Goal: Task Accomplishment & Management: Manage account settings

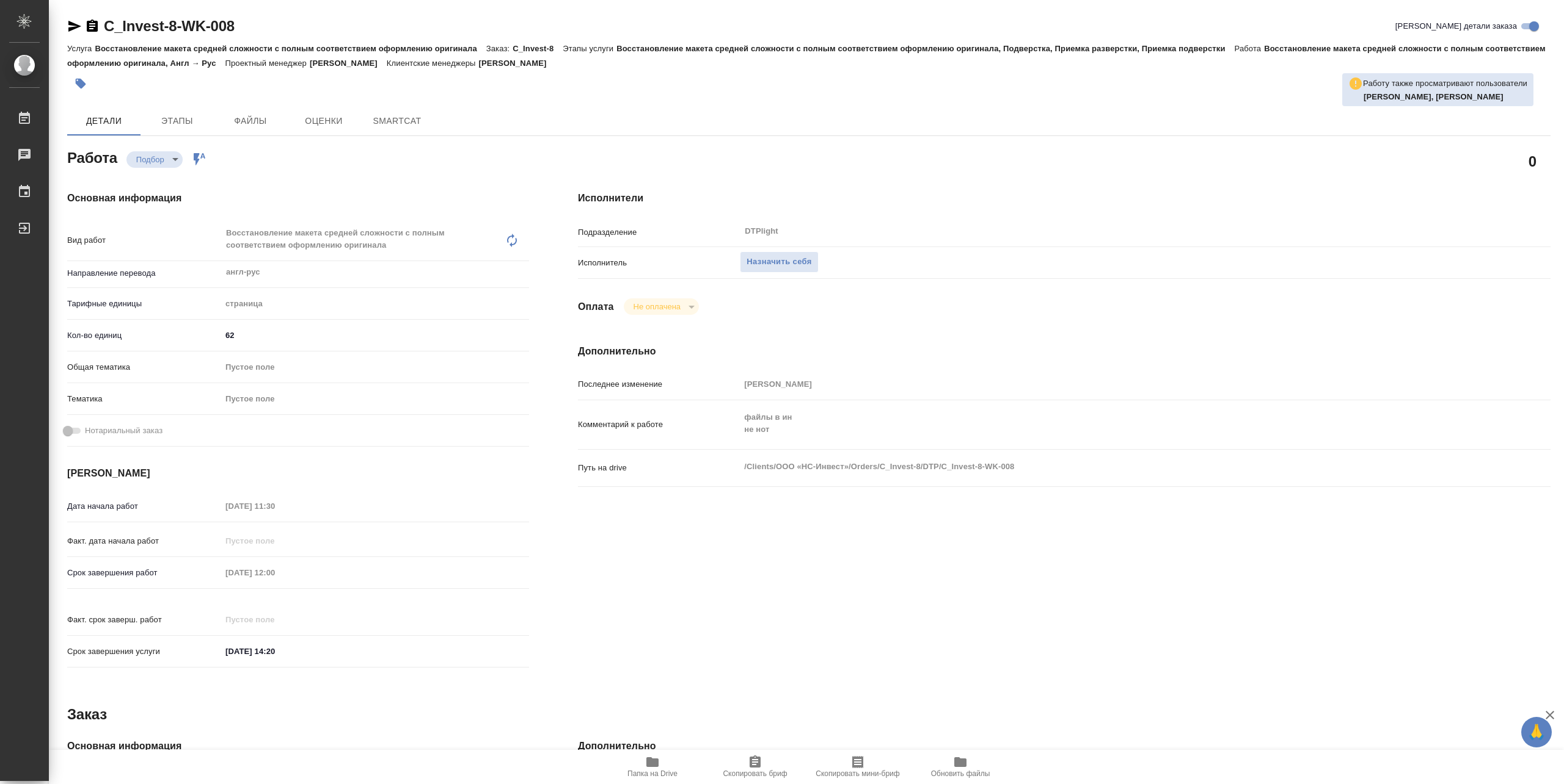
type textarea "x"
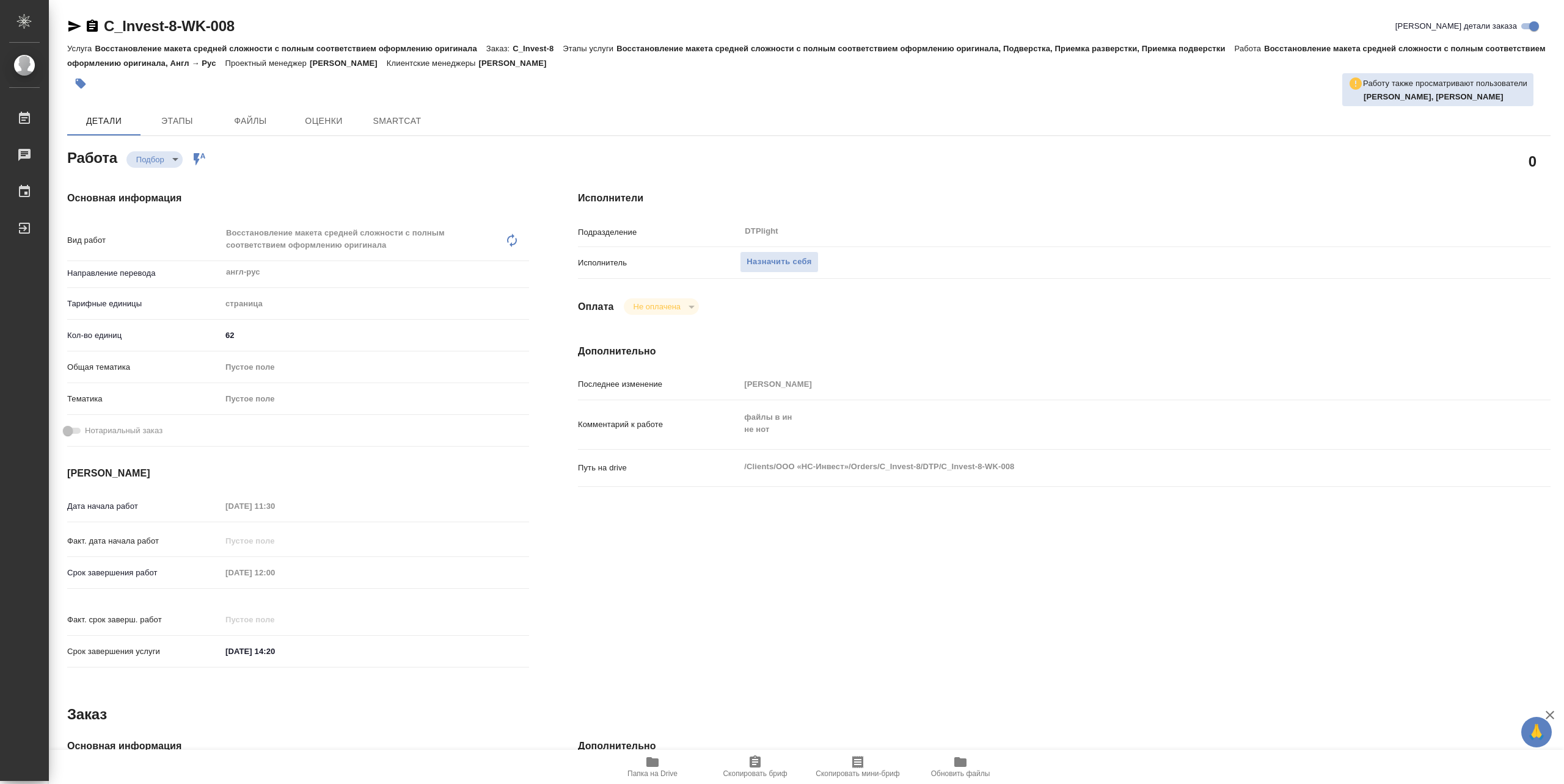
type textarea "x"
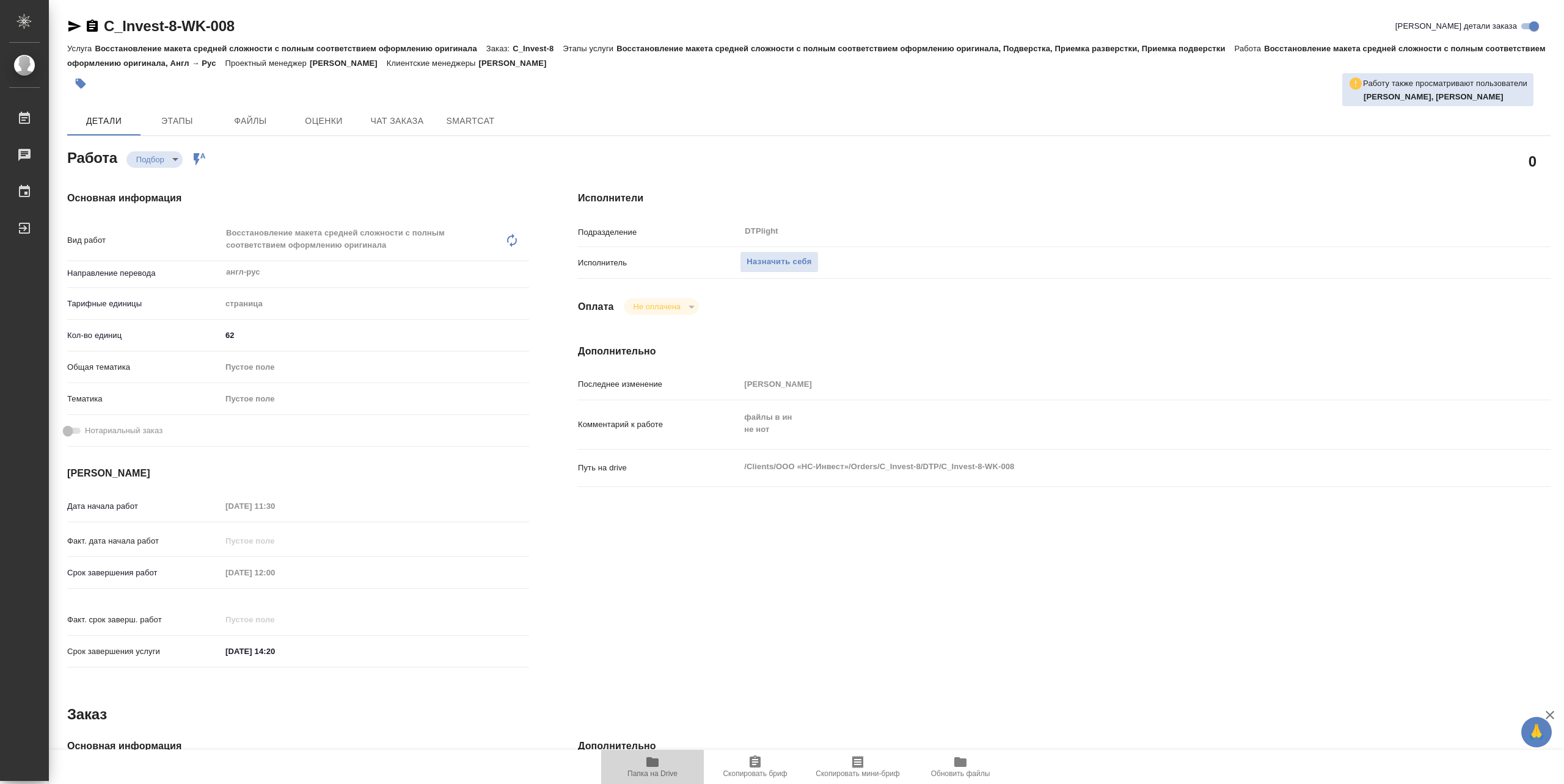
click at [661, 775] on span "Папка на Drive" at bounding box center [652, 774] width 51 height 9
type textarea "x"
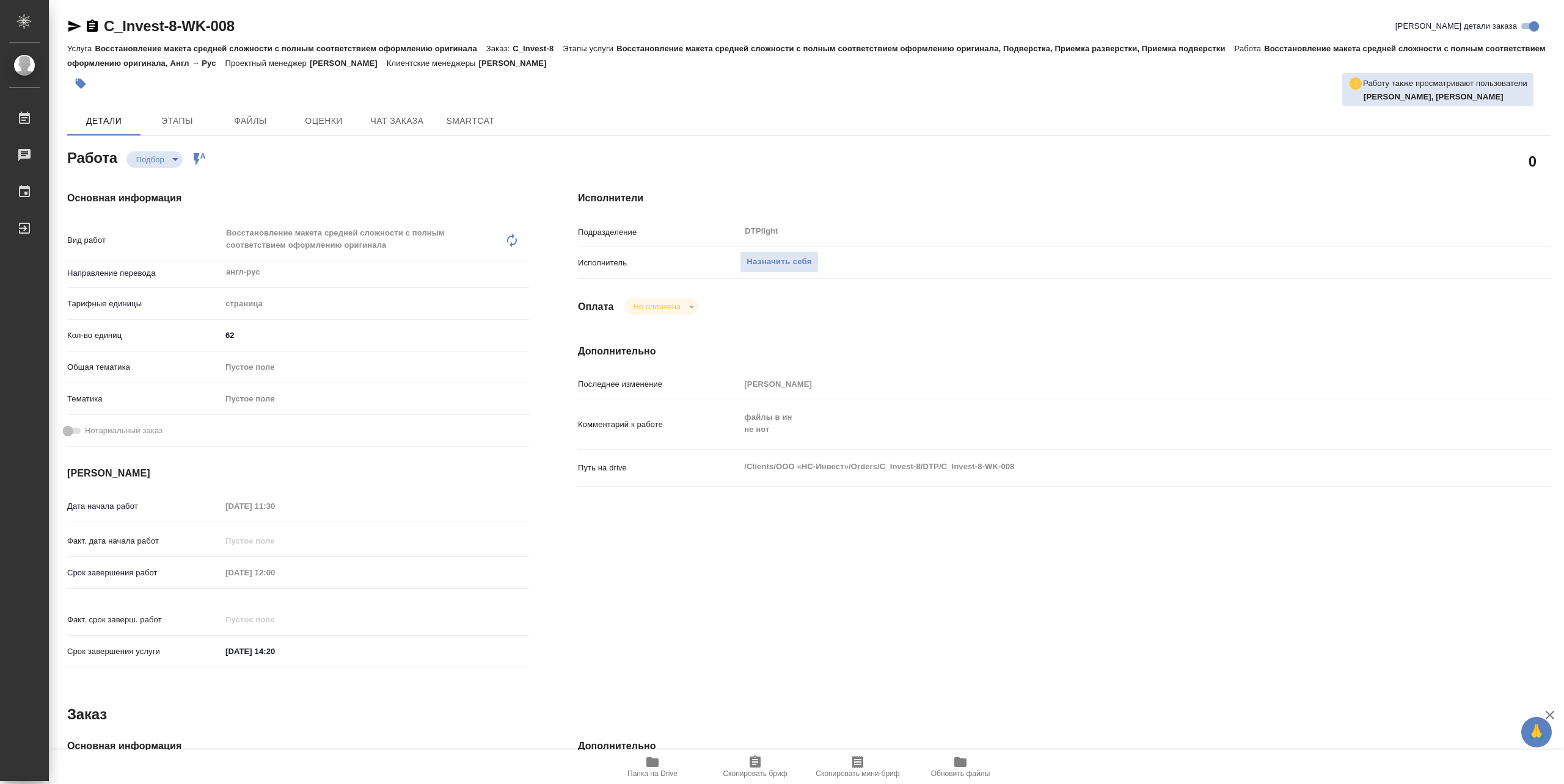
type textarea "x"
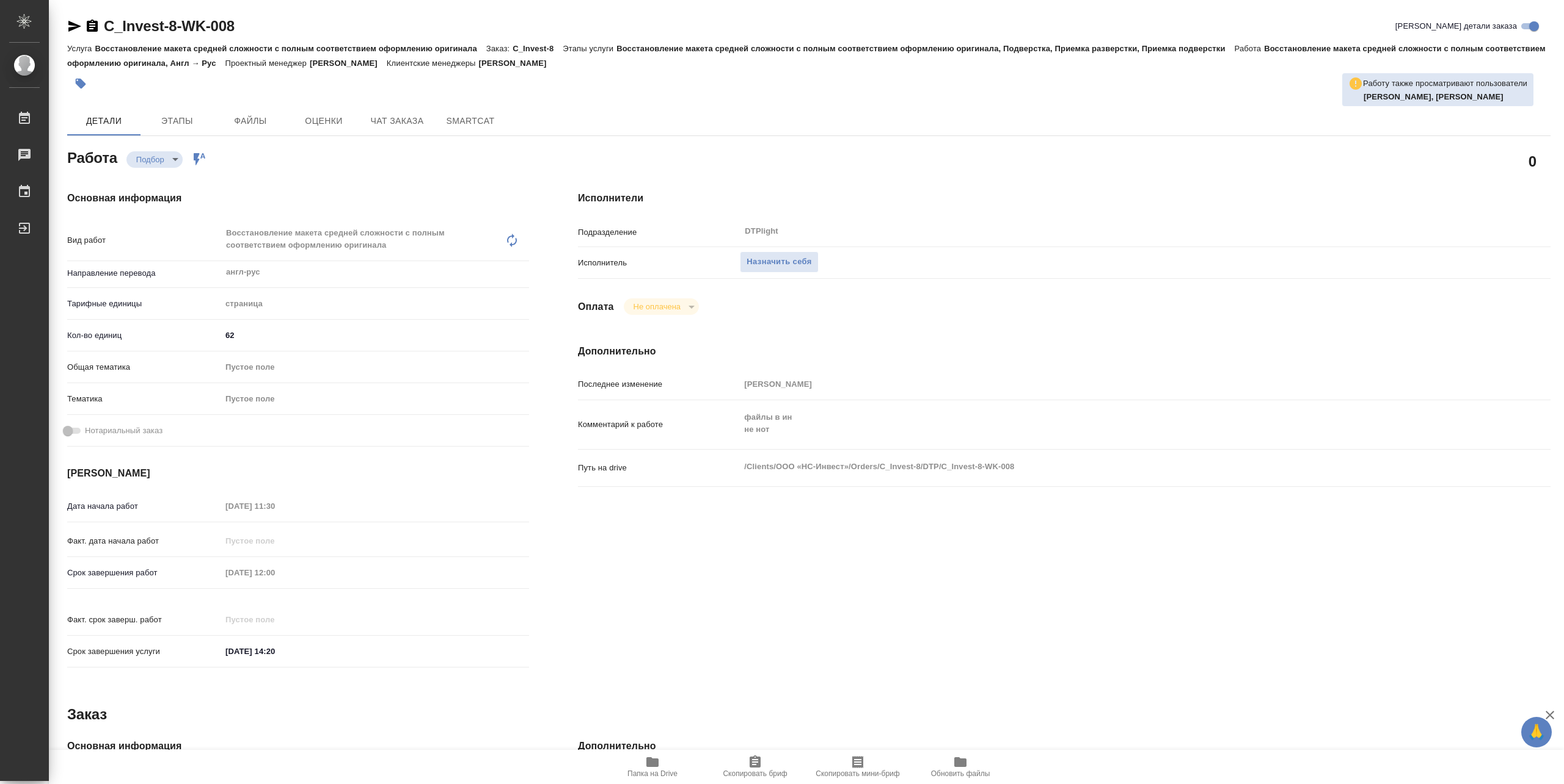
type textarea "x"
click at [771, 257] on span "Назначить себя" at bounding box center [779, 262] width 64 height 14
type textarea "x"
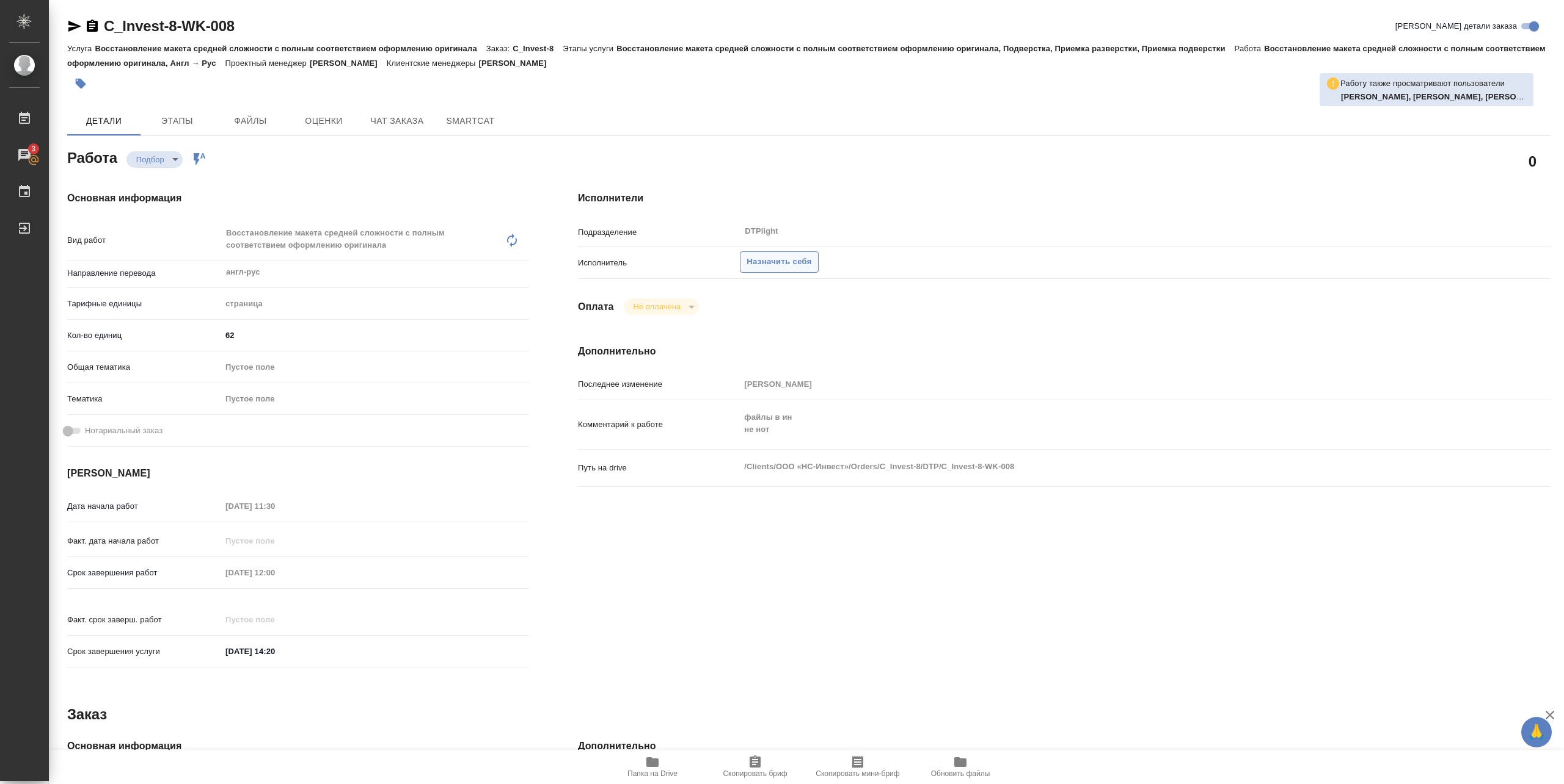
type textarea "x"
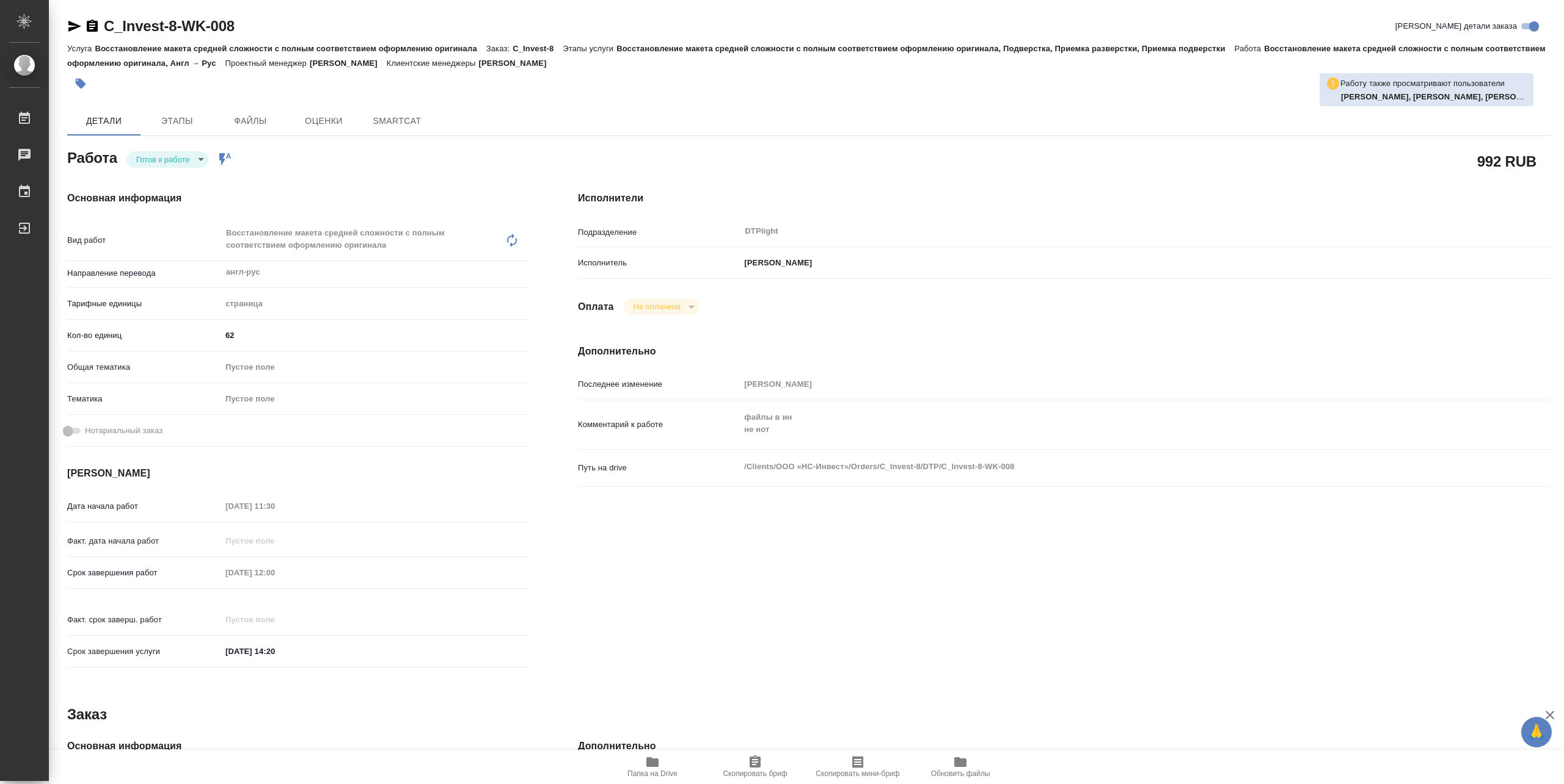
type textarea "x"
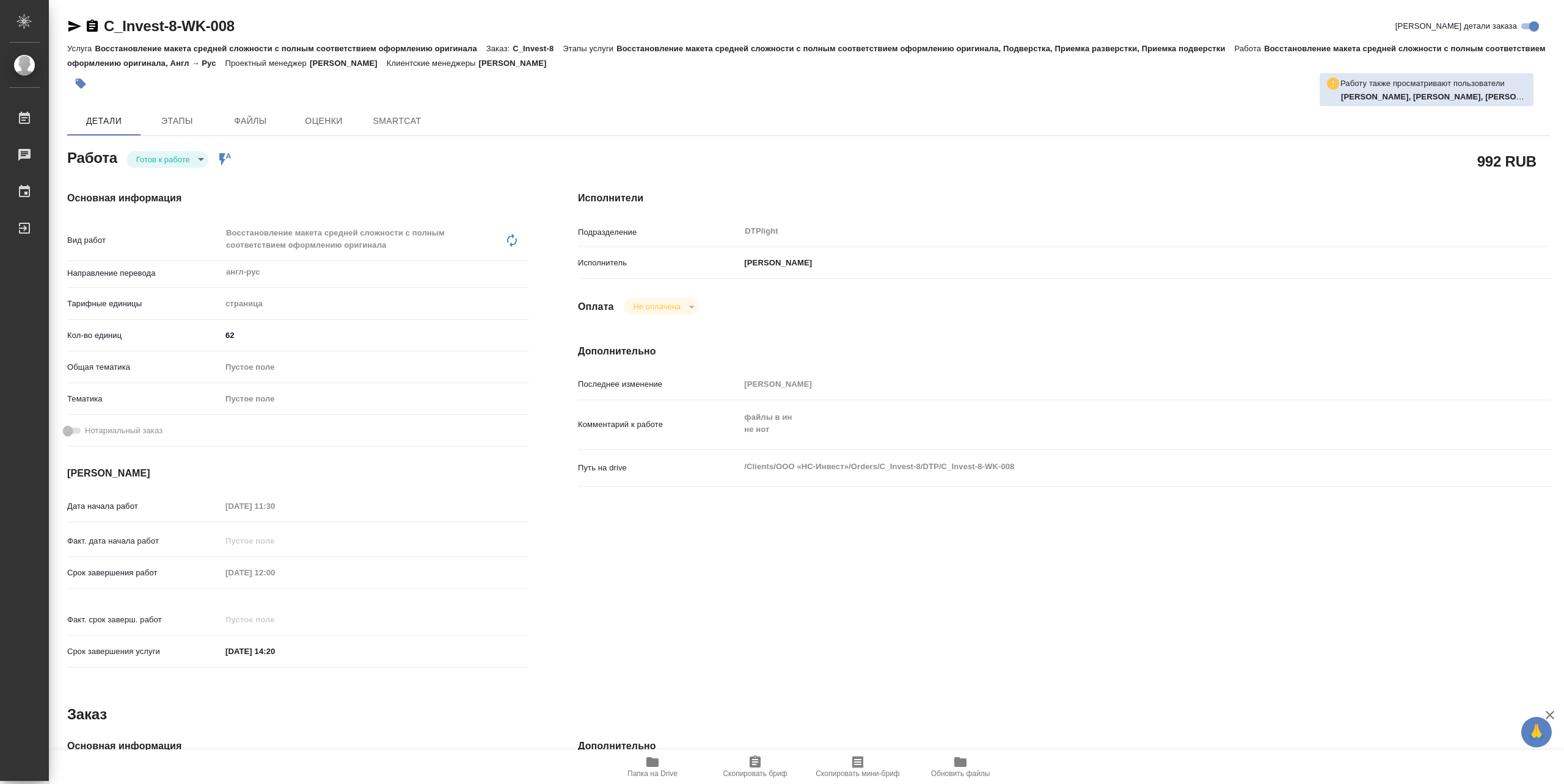
type textarea "x"
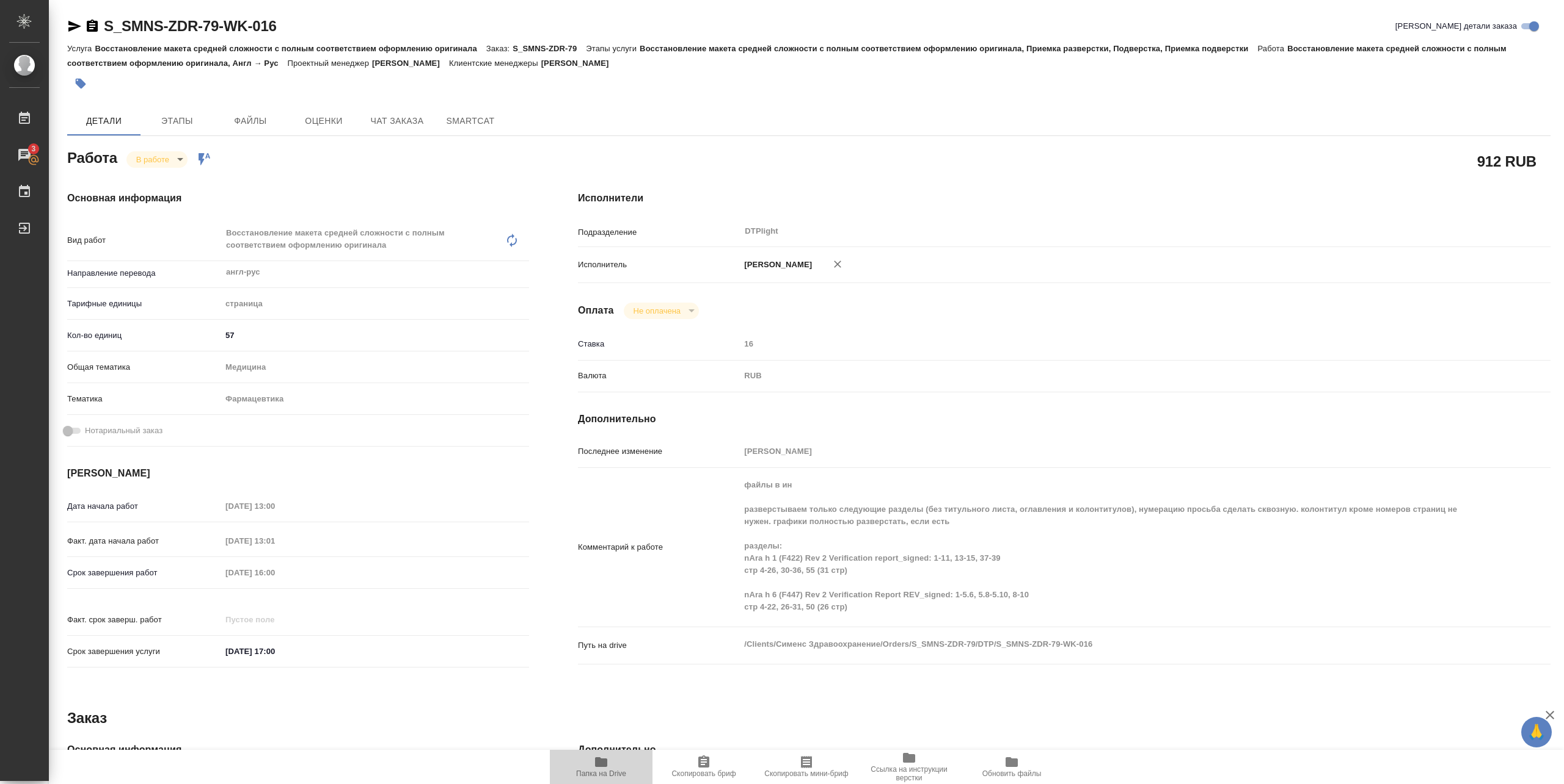
click at [609, 779] on button "Папка на Drive" at bounding box center [601, 767] width 103 height 35
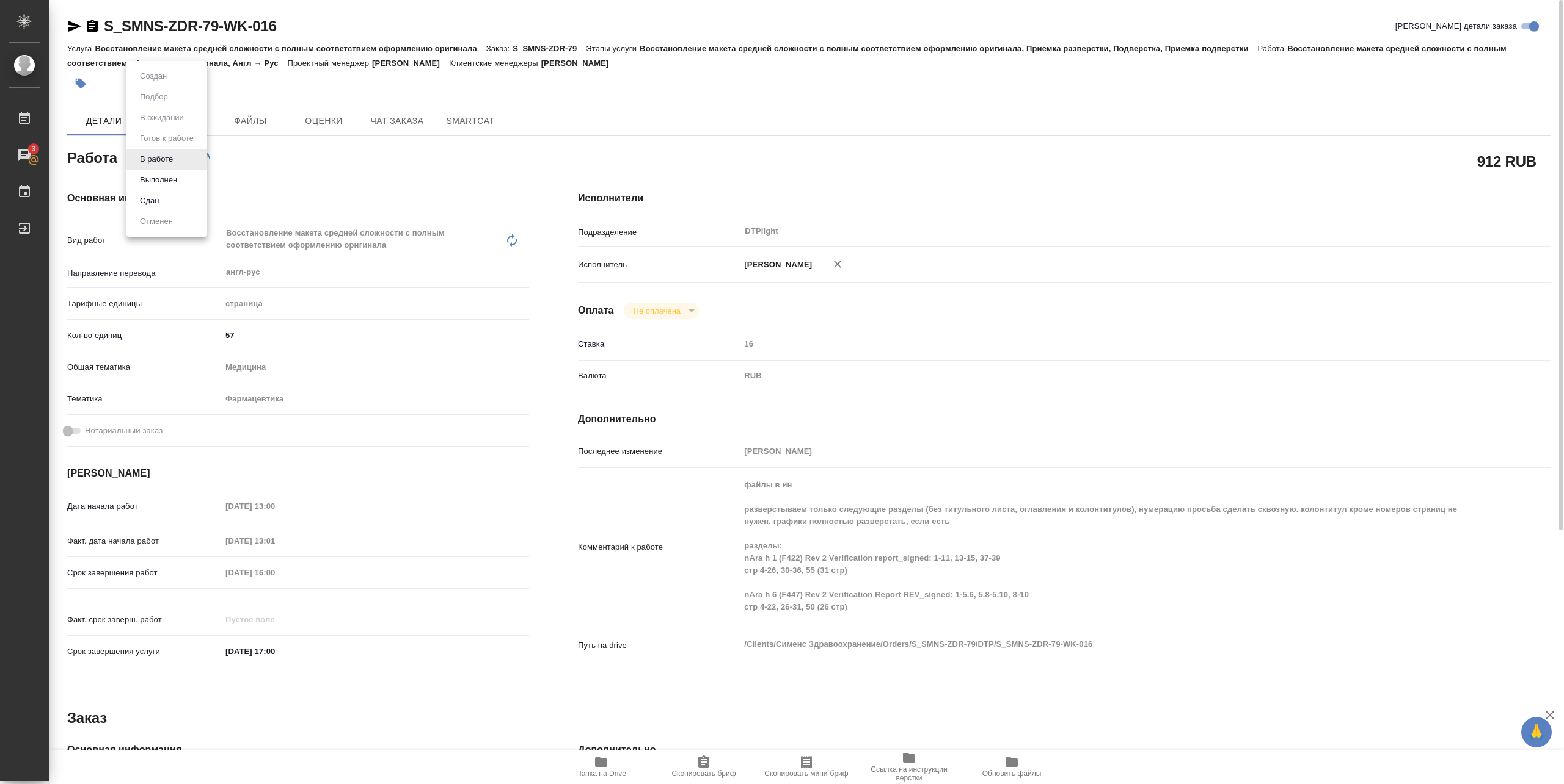
click at [160, 155] on body "🙏 .cls-1 fill:#fff; AWATERA Pankina Anna Работы 3 Чаты График Выйти S_SMNS-ZDR-…" at bounding box center [782, 392] width 1564 height 784
click at [169, 179] on button "Выполнен" at bounding box center [158, 180] width 45 height 14
type textarea "x"
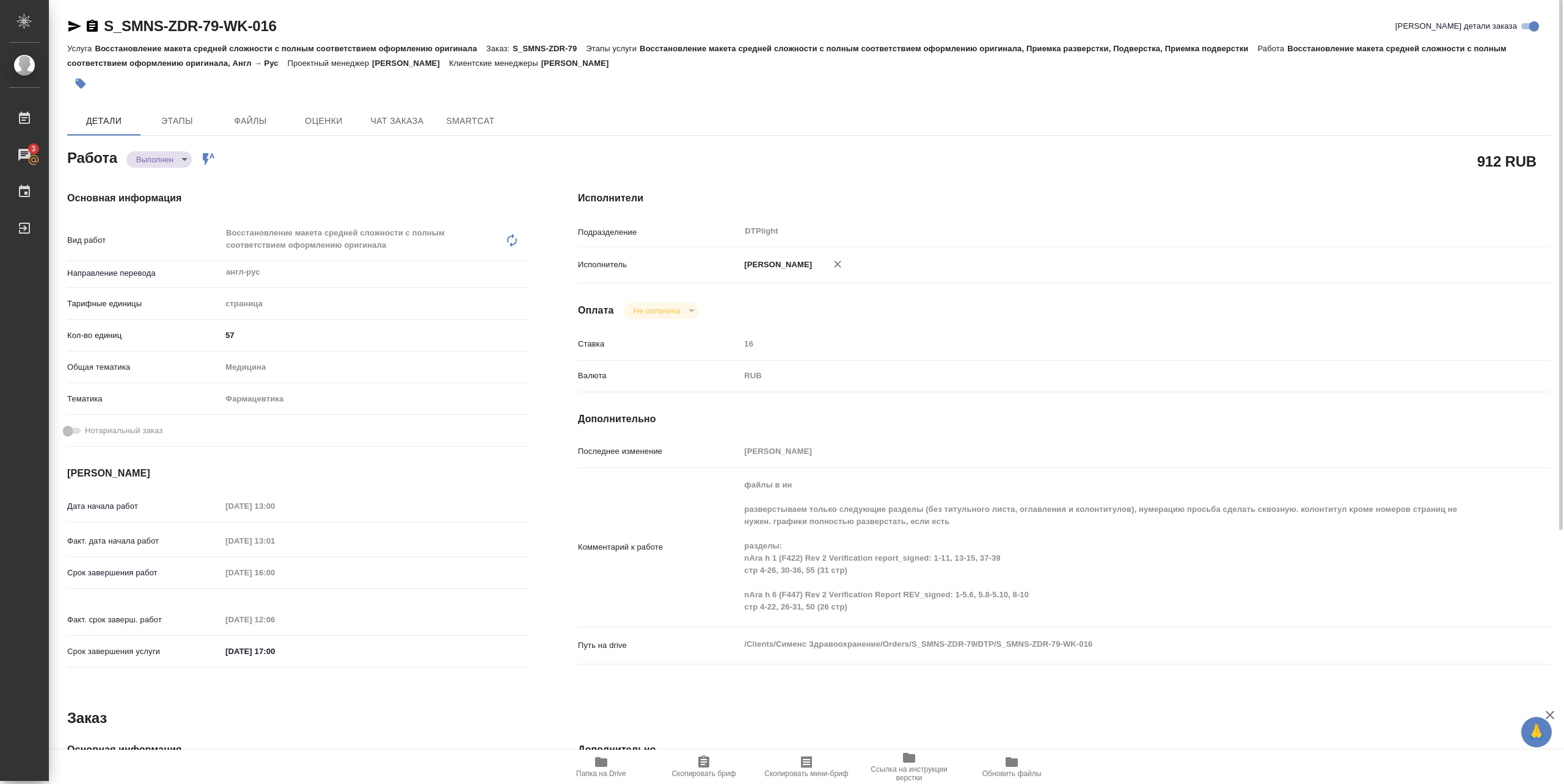
type textarea "x"
drag, startPoint x: 106, startPoint y: 35, endPoint x: 278, endPoint y: 31, distance: 172.0
click at [278, 31] on div "S_SMNS-ZDR-79-WK-016 Кратко детали заказа" at bounding box center [808, 27] width 1483 height 20
copy link "S_SMNS-ZDR-79-WK-016"
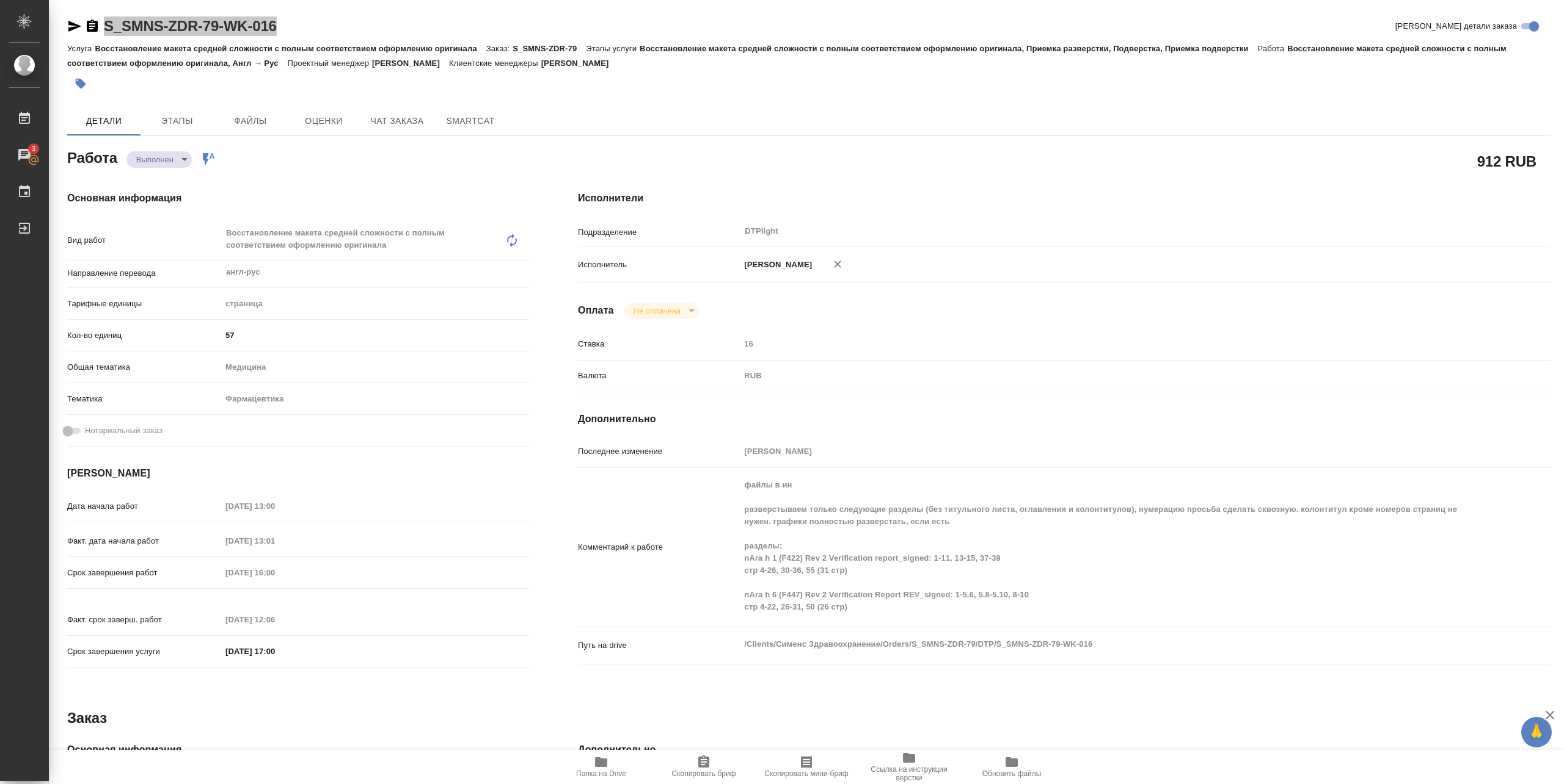
type textarea "x"
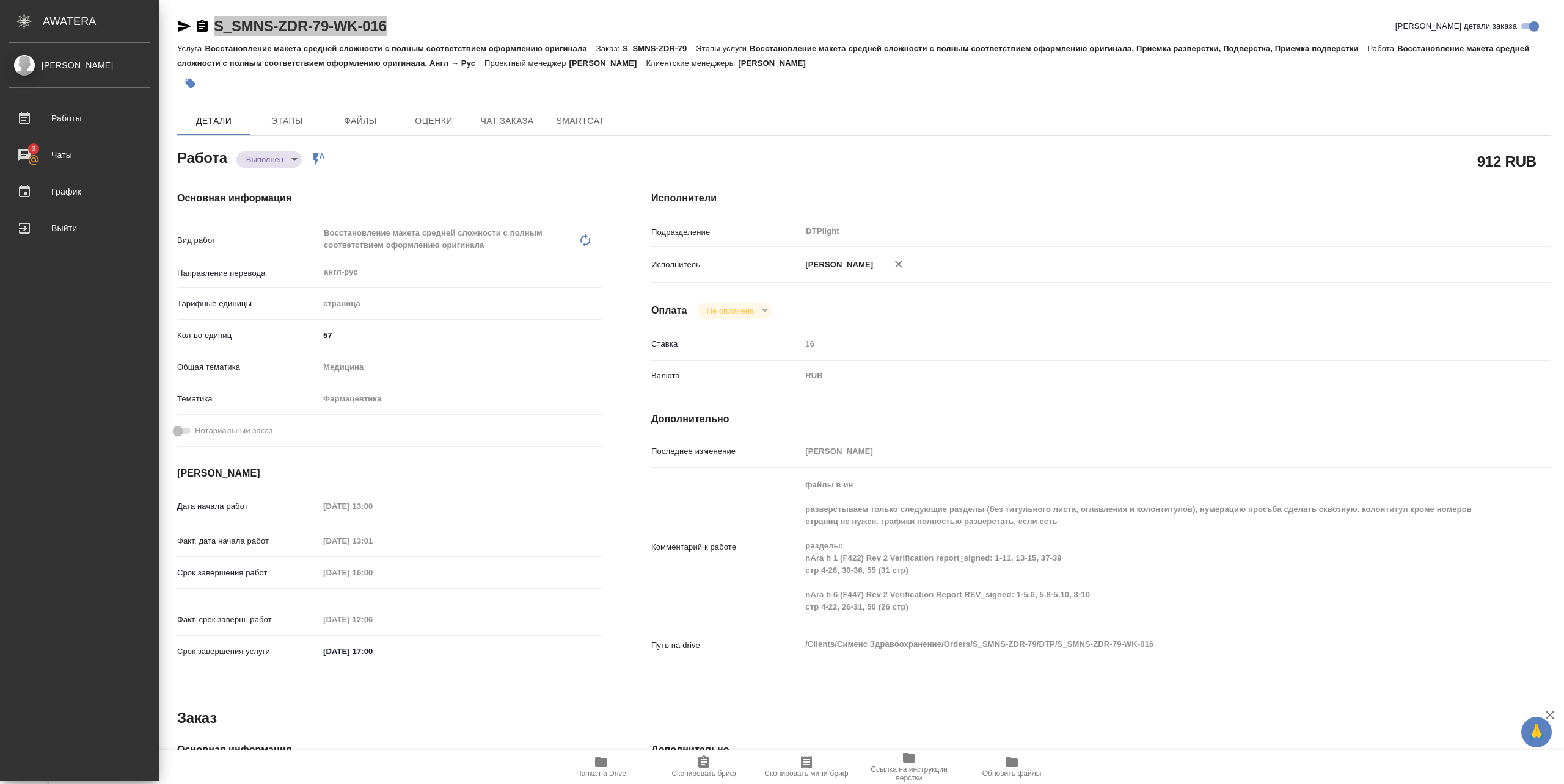
type textarea "x"
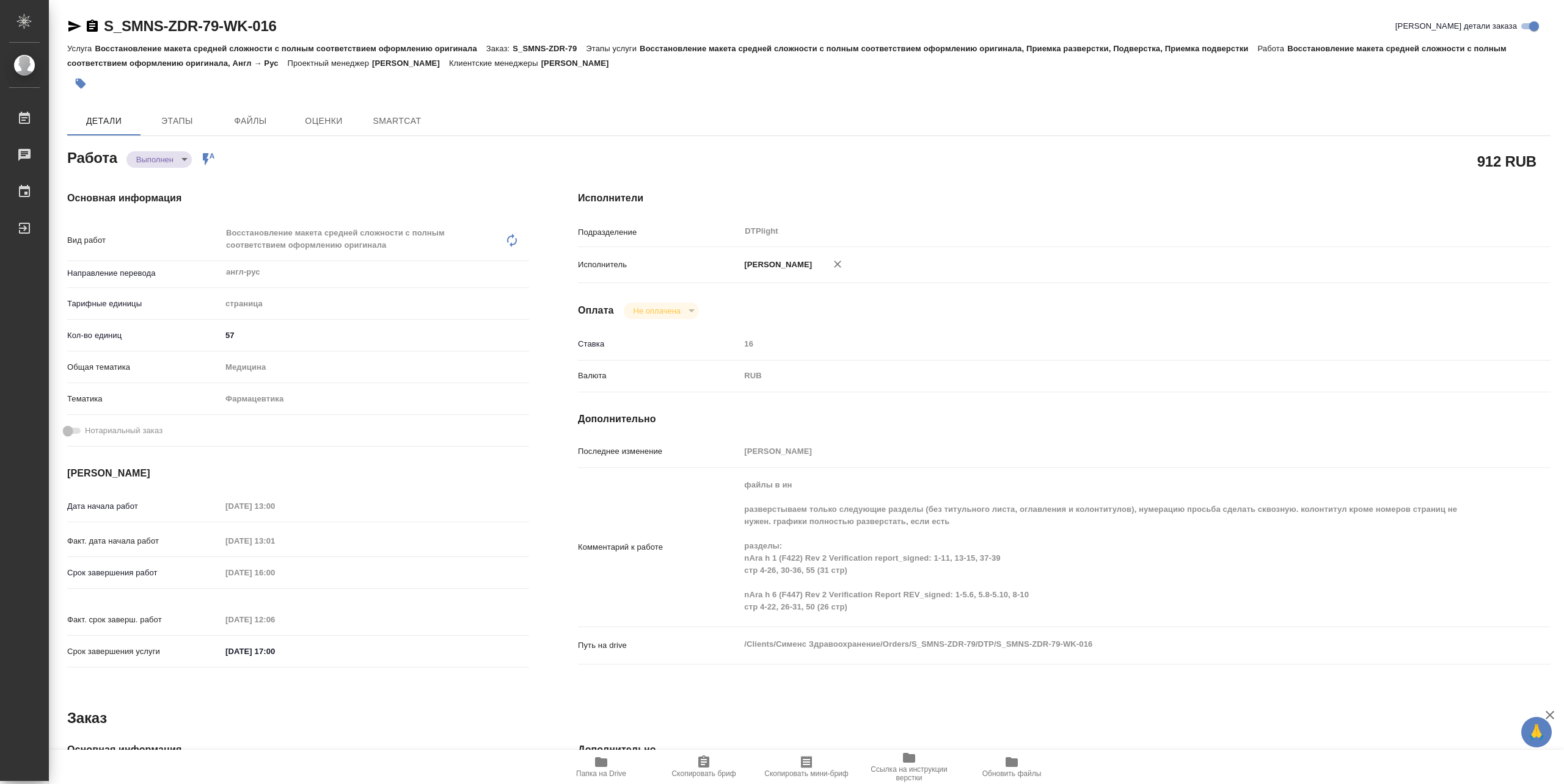
type textarea "x"
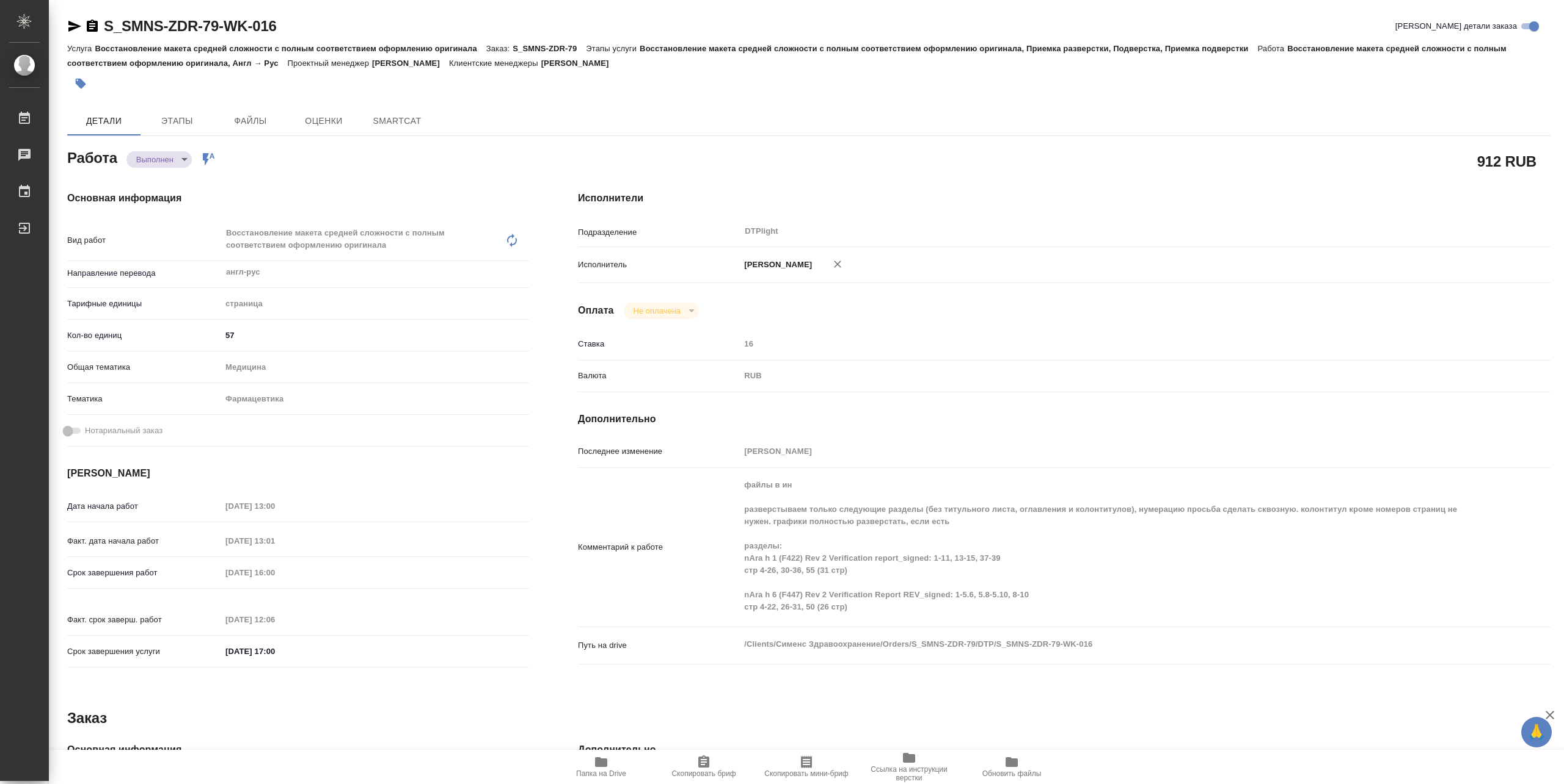
type textarea "x"
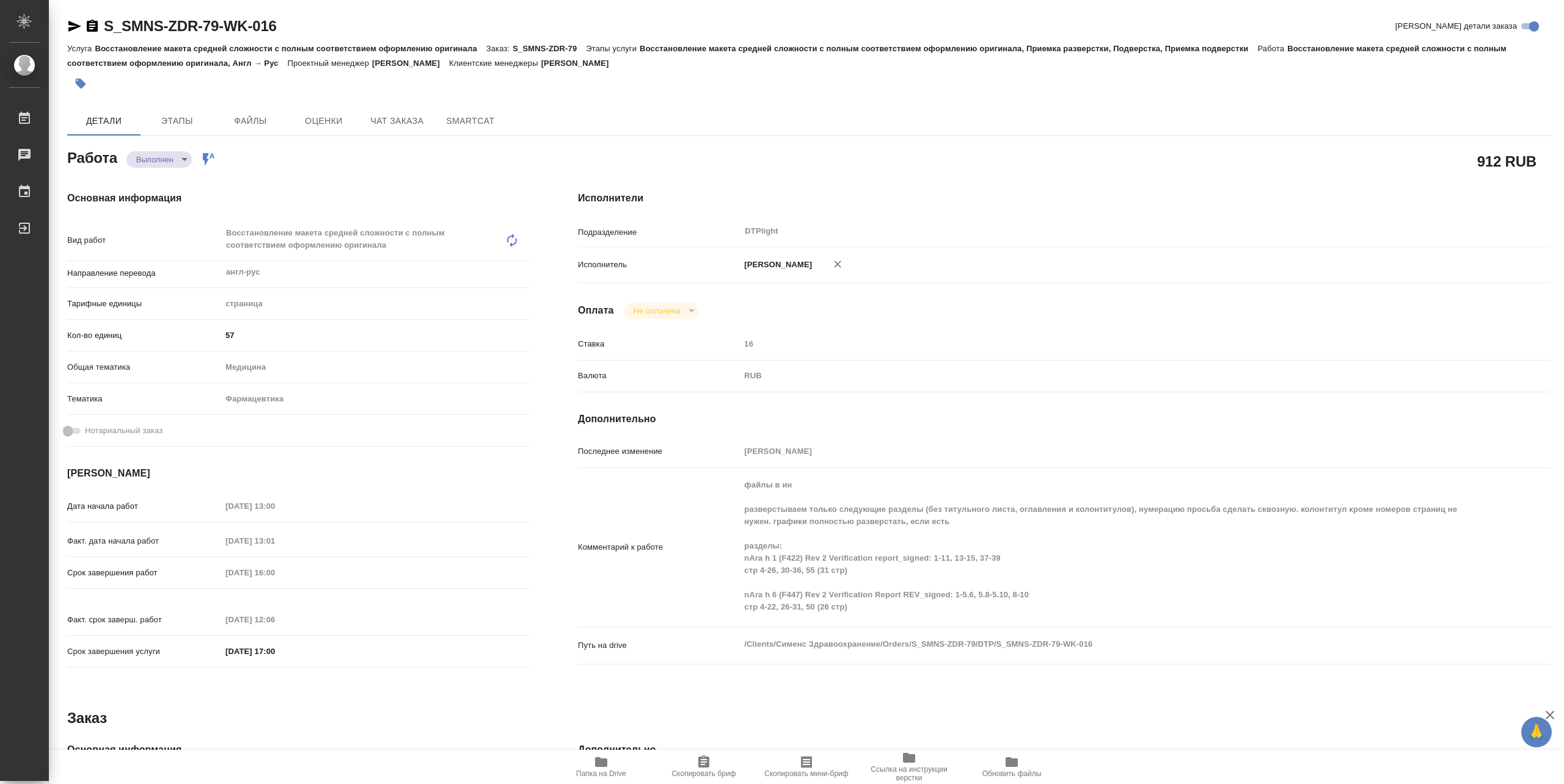
type textarea "x"
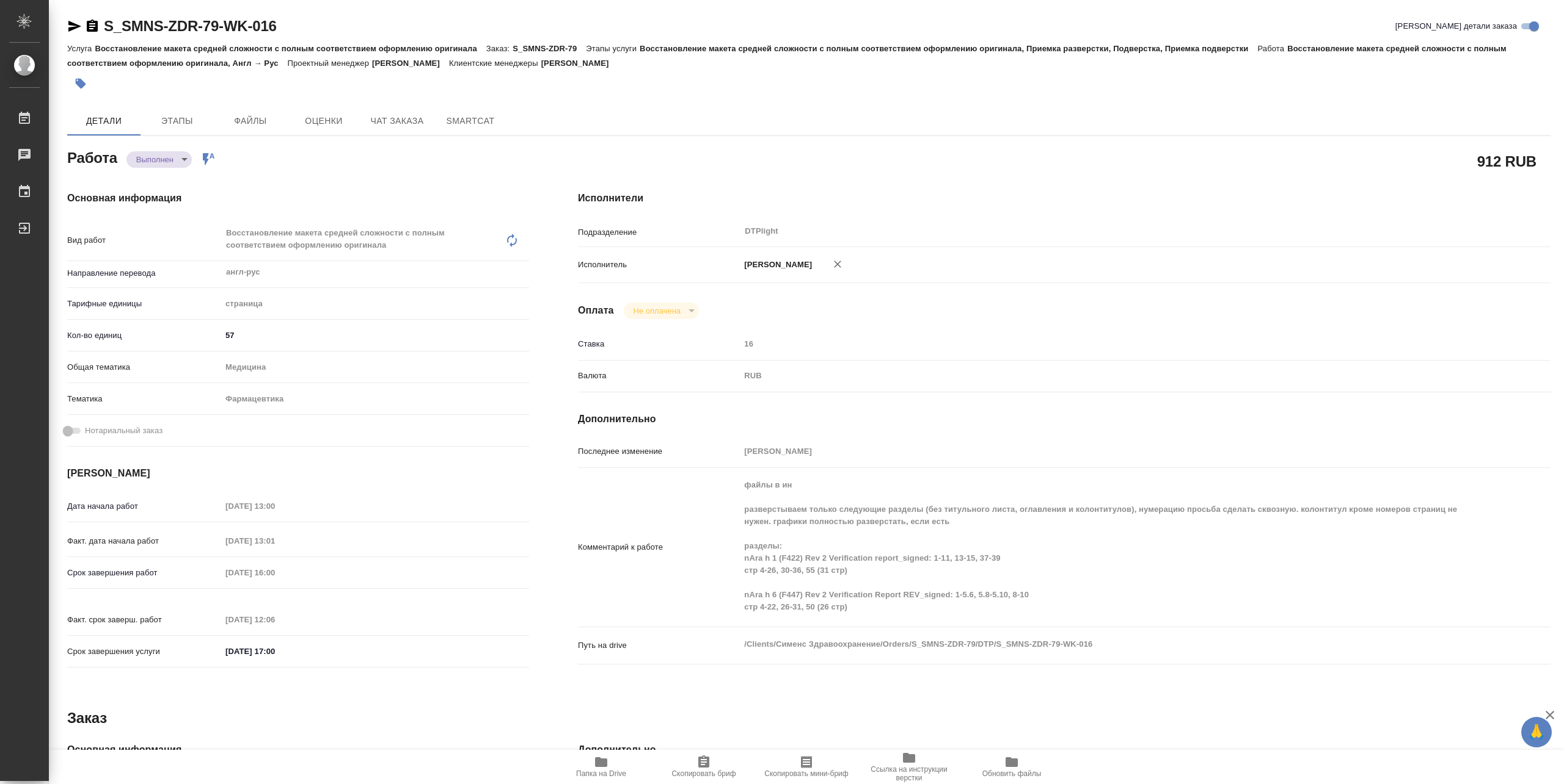
type textarea "x"
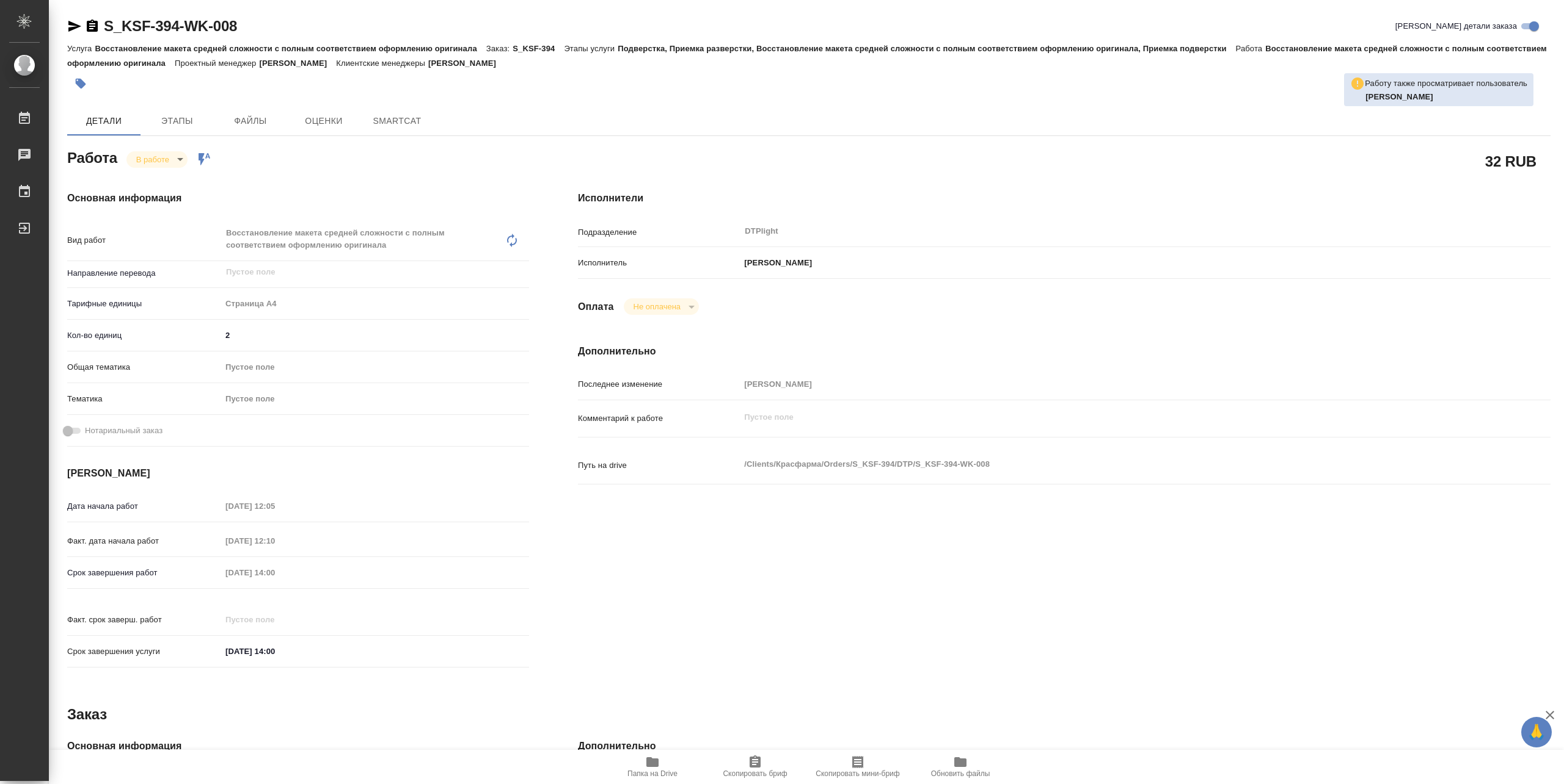
type textarea "x"
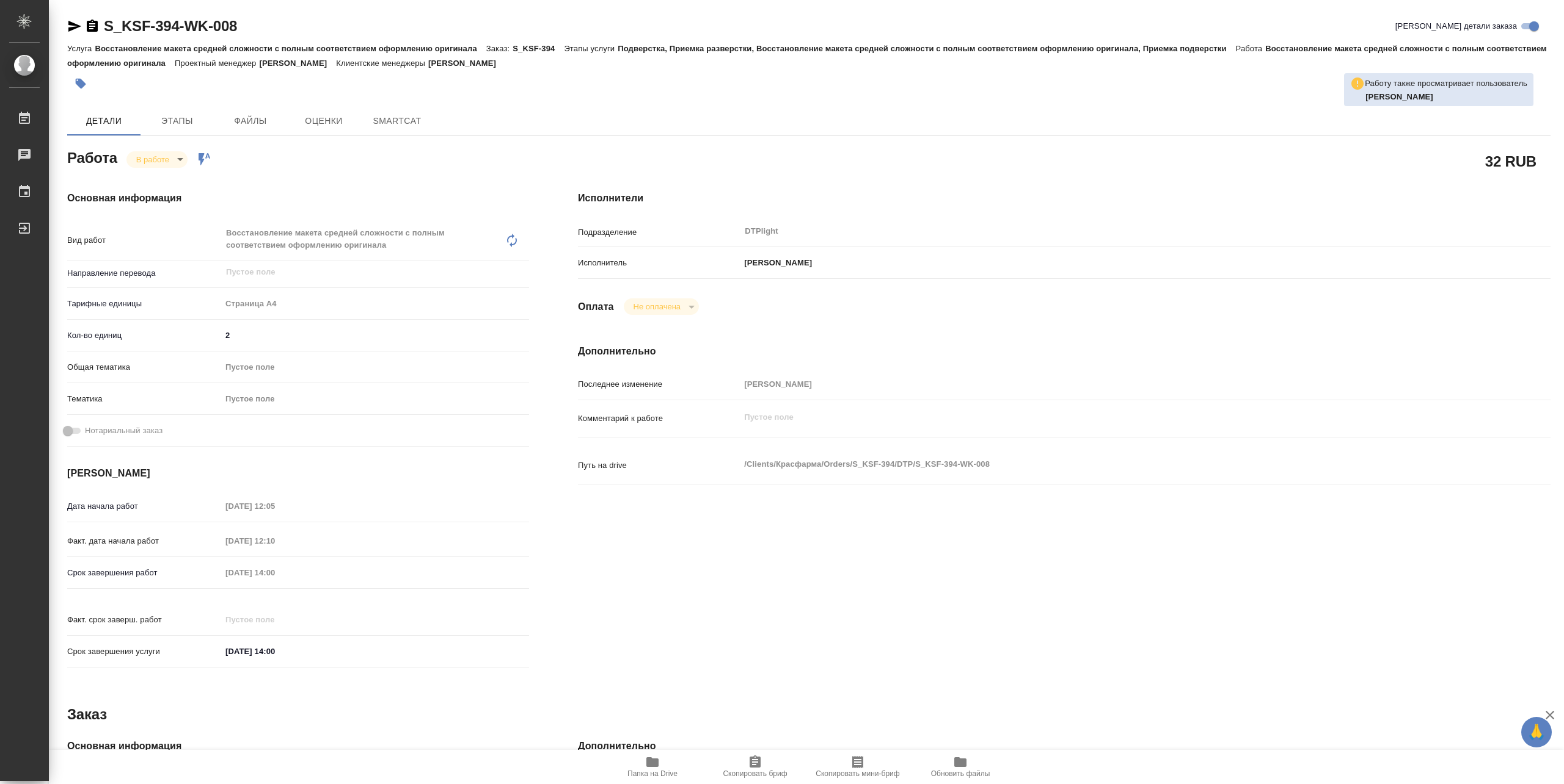
type textarea "x"
